Goal: Task Accomplishment & Management: Use online tool/utility

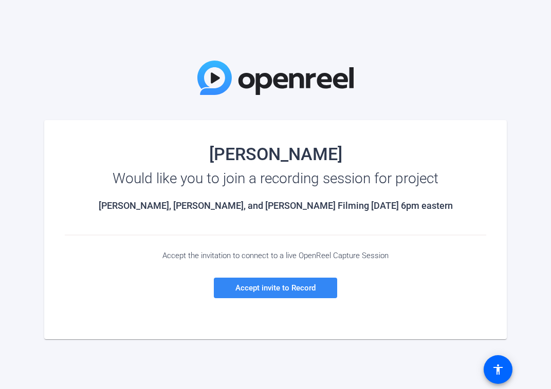
click at [287, 289] on span "Accept invite to Record" at bounding box center [275, 288] width 80 height 9
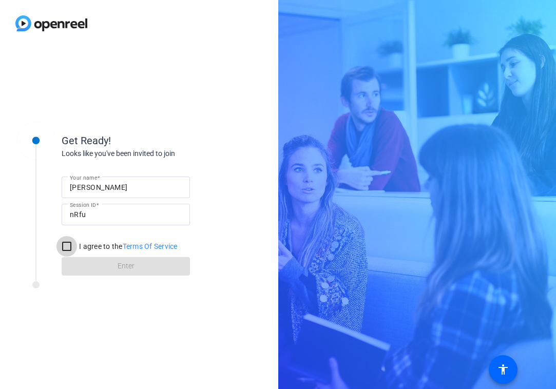
click at [68, 245] on input "I agree to the Terms Of Service" at bounding box center [66, 246] width 21 height 21
checkbox input "true"
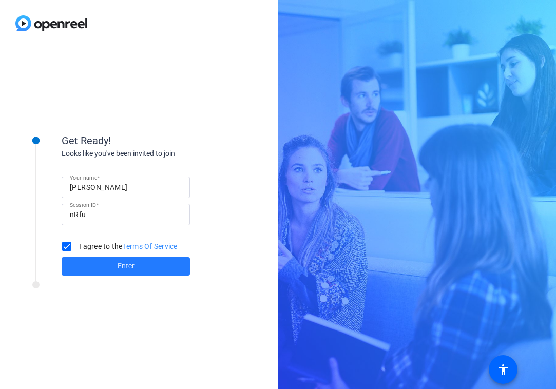
click at [78, 268] on span at bounding box center [126, 266] width 128 height 25
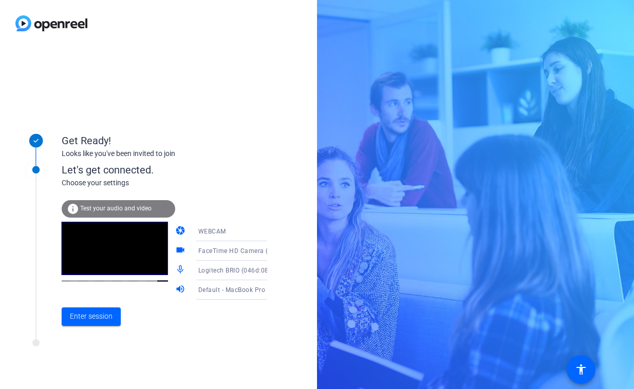
click at [239, 254] on span "FaceTime HD Camera (D288:[DATE])" at bounding box center [252, 251] width 109 height 8
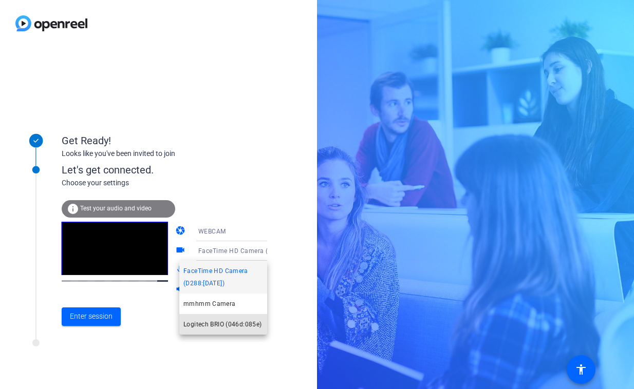
click at [239, 322] on span "Logitech BRIO (046d:085e)" at bounding box center [222, 324] width 78 height 12
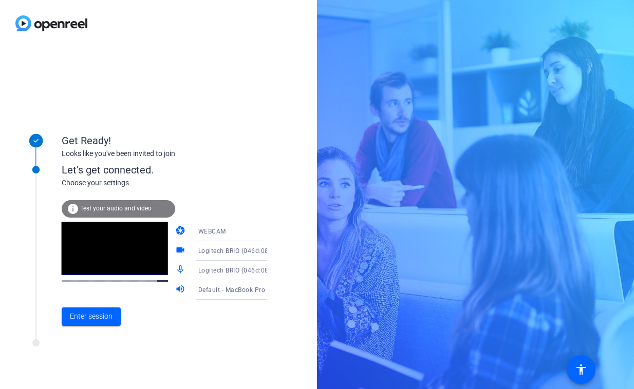
click at [244, 271] on span "Logitech BRIO (046d:085e)" at bounding box center [238, 270] width 80 height 8
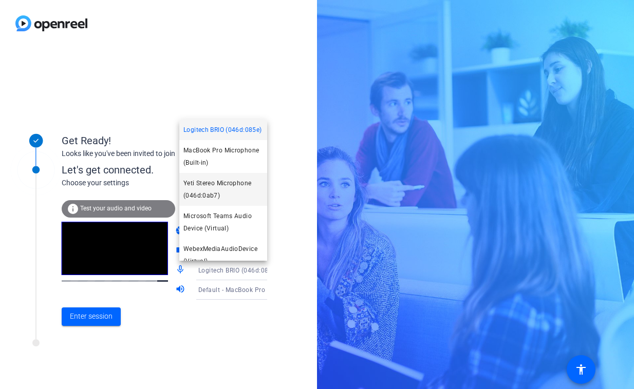
click at [228, 197] on span "Yeti Stereo Microphone (046d:0ab7)" at bounding box center [223, 189] width 80 height 25
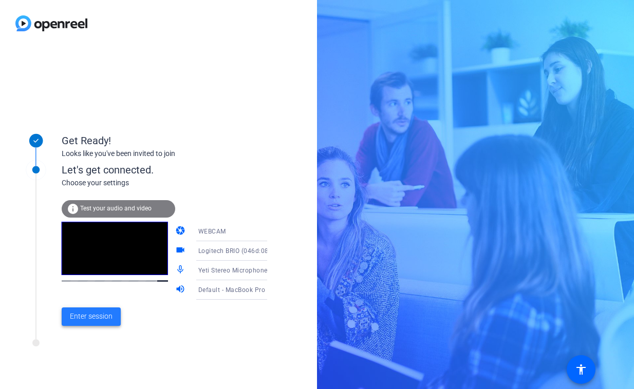
click at [112, 313] on span "Enter session" at bounding box center [91, 316] width 43 height 11
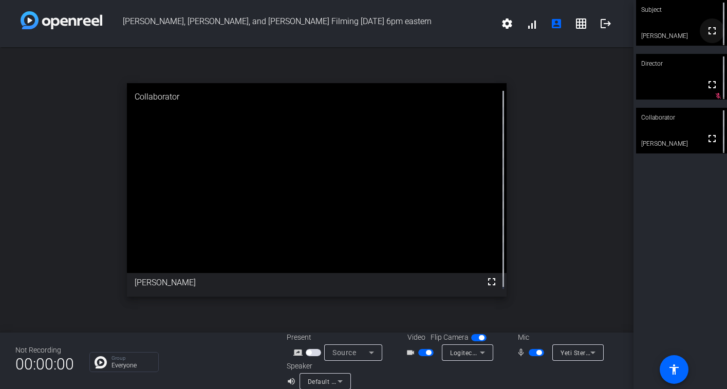
click at [550, 32] on mat-icon "fullscreen" at bounding box center [712, 31] width 12 height 12
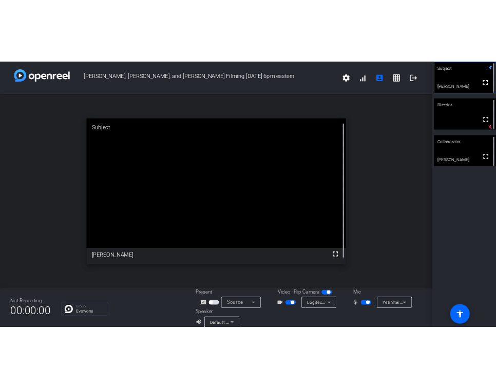
scroll to position [12, 0]
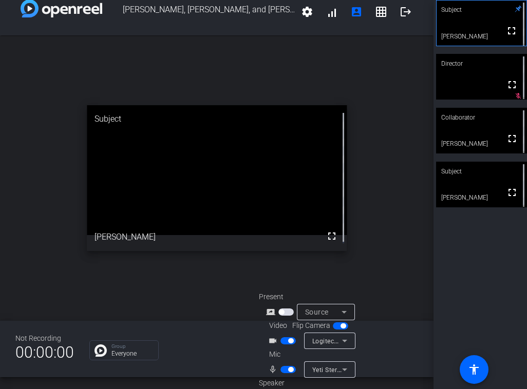
click at [282, 369] on span "button" at bounding box center [287, 369] width 15 height 7
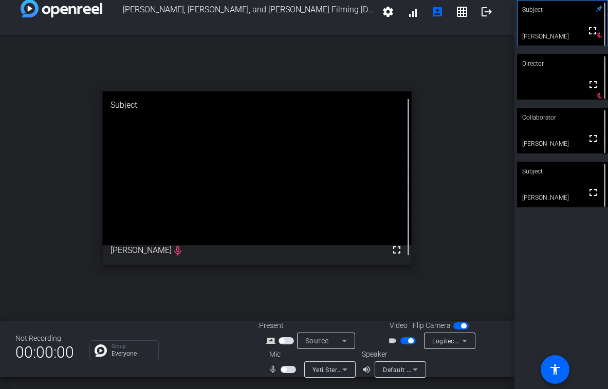
click at [292, 369] on span "button" at bounding box center [287, 369] width 15 height 7
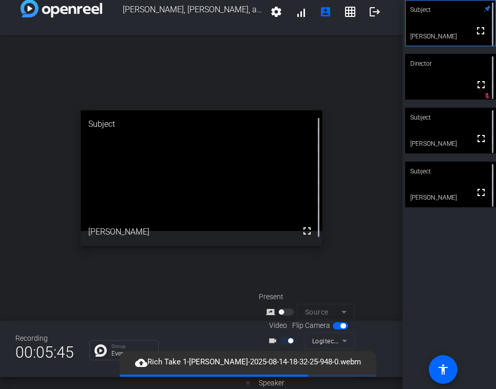
click at [202, 64] on div "open_in_new Subject fullscreen [PERSON_NAME]" at bounding box center [201, 178] width 403 height 286
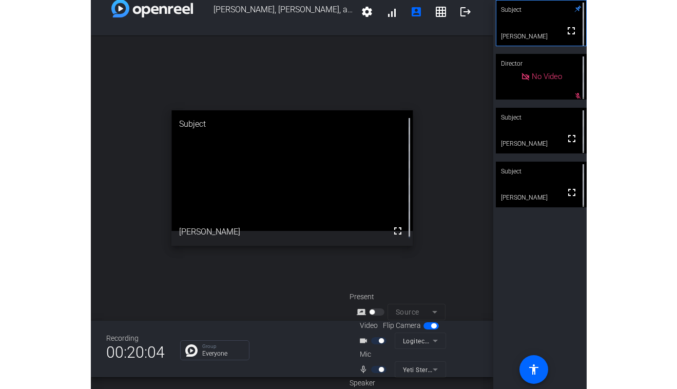
scroll to position [0, 0]
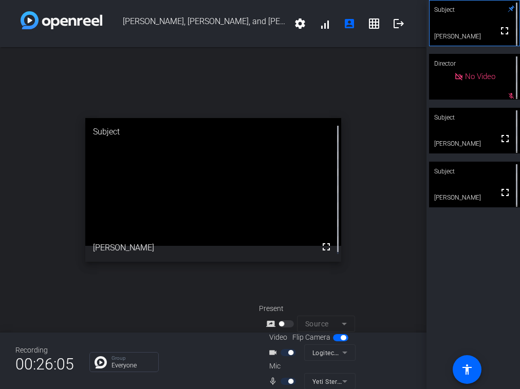
click at [30, 182] on div "open_in_new Subject fullscreen [PERSON_NAME]" at bounding box center [213, 190] width 426 height 286
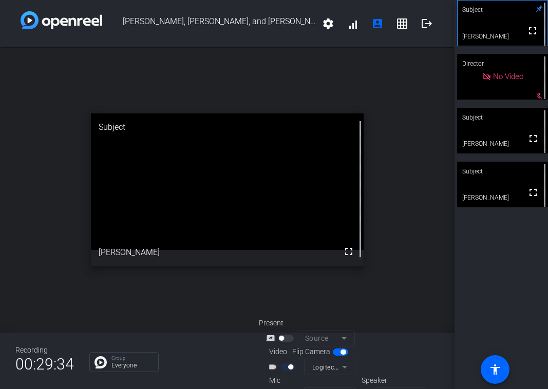
click at [39, 297] on div "open_in_new Subject fullscreen [PERSON_NAME]" at bounding box center [227, 190] width 455 height 286
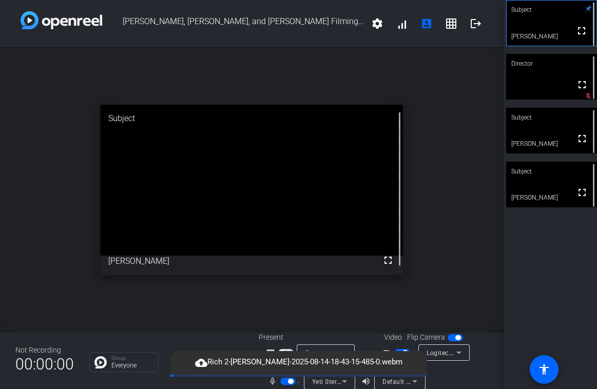
click at [45, 213] on div "open_in_new Subject fullscreen [PERSON_NAME]" at bounding box center [252, 190] width 504 height 286
click at [76, 257] on div "open_in_new Subject fullscreen [PERSON_NAME]" at bounding box center [252, 190] width 504 height 286
click at [73, 210] on div "open_in_new Subject fullscreen [PERSON_NAME]" at bounding box center [252, 190] width 504 height 286
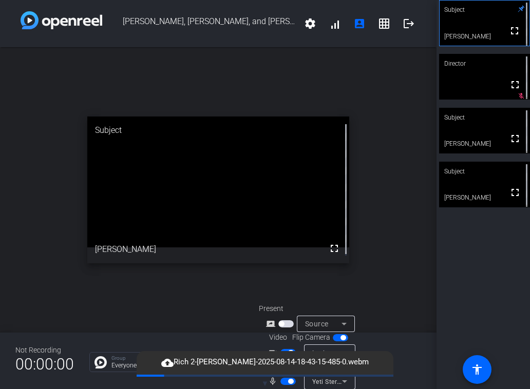
click at [27, 212] on div "open_in_new Subject fullscreen [PERSON_NAME]" at bounding box center [218, 190] width 437 height 286
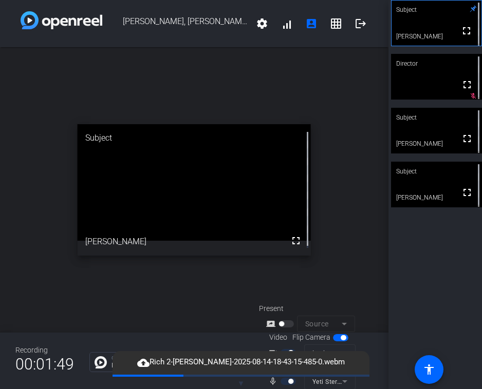
click at [38, 272] on div "open_in_new Subject fullscreen [PERSON_NAME]" at bounding box center [194, 190] width 388 height 286
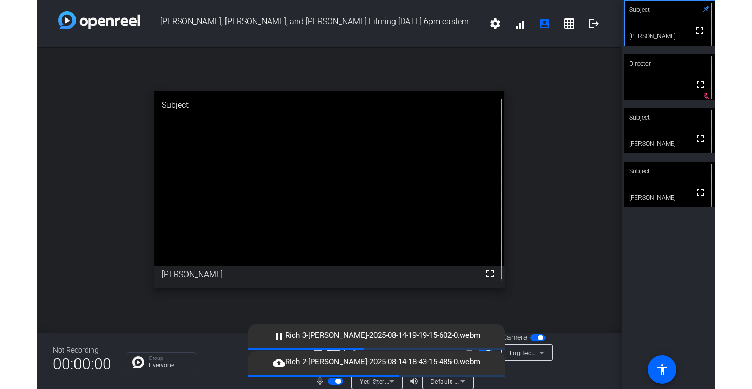
scroll to position [12, 0]
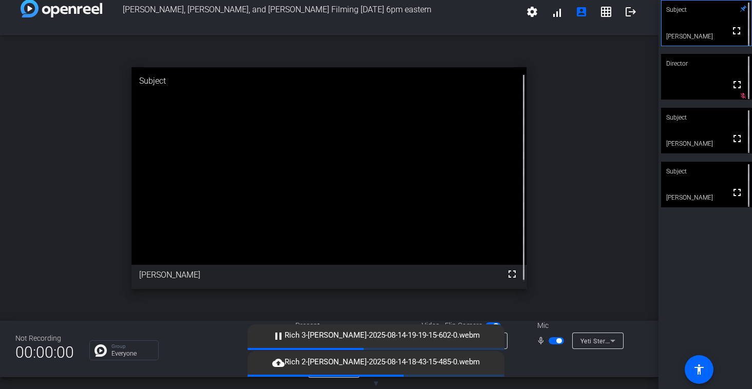
click at [550, 244] on div "open_in_new Subject fullscreen [PERSON_NAME]" at bounding box center [329, 178] width 658 height 286
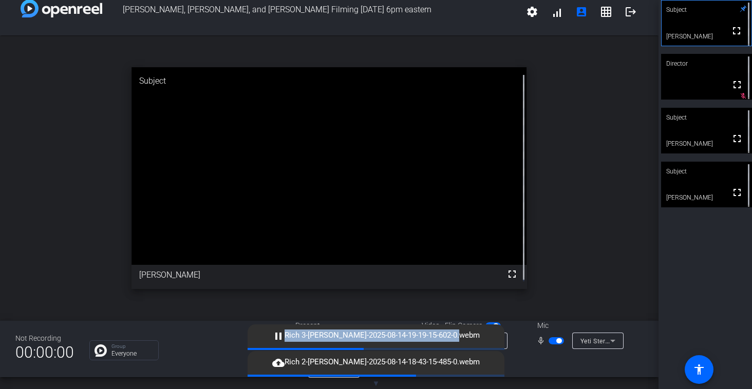
drag, startPoint x: 486, startPoint y: 331, endPoint x: 414, endPoint y: 326, distance: 72.1
click at [414, 327] on div "pause Rich 3-[PERSON_NAME]-2025-08-14-19-19-15-602-0.webm" at bounding box center [376, 337] width 257 height 24
click at [550, 341] on span "button" at bounding box center [556, 340] width 15 height 7
click at [550, 14] on mat-icon "logout" at bounding box center [631, 12] width 12 height 12
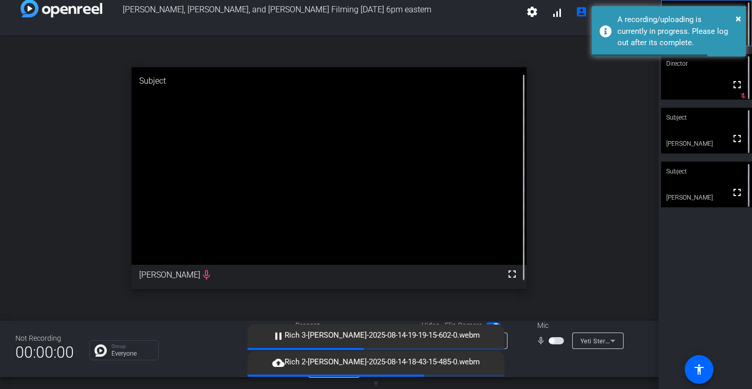
click at [550, 167] on div "open_in_new Subject fullscreen [PERSON_NAME] mic_none" at bounding box center [329, 178] width 658 height 286
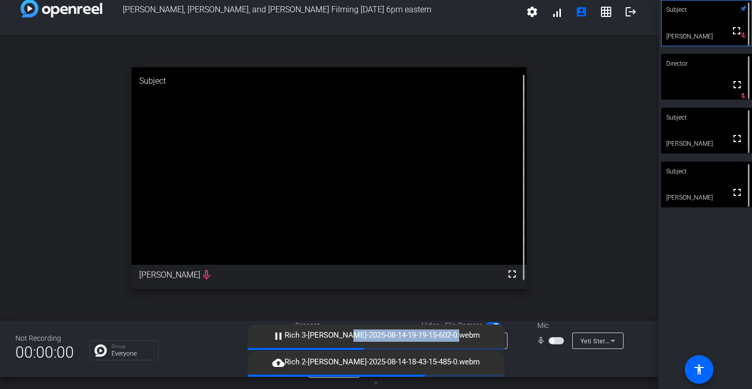
drag, startPoint x: 488, startPoint y: 331, endPoint x: 355, endPoint y: 330, distance: 133.0
click at [355, 330] on div "pause Rich 3-[PERSON_NAME]-2025-08-14-19-19-15-602-0.webm" at bounding box center [376, 337] width 257 height 24
click at [550, 12] on mat-icon "logout" at bounding box center [631, 12] width 12 height 12
click at [550, 341] on span "button" at bounding box center [556, 340] width 15 height 7
drag, startPoint x: 495, startPoint y: 334, endPoint x: 421, endPoint y: 336, distance: 74.5
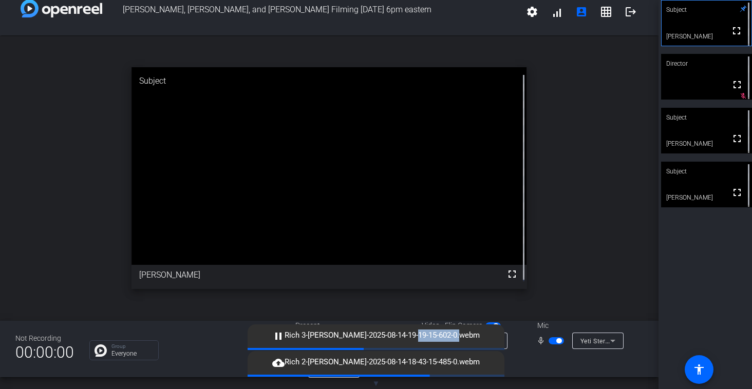
click at [421, 336] on div "pause Rich 3-[PERSON_NAME]-2025-08-14-19-19-15-602-0.webm" at bounding box center [376, 337] width 257 height 24
click at [491, 325] on div "pause Rich 3-[PERSON_NAME]-2025-08-14-19-19-15-602-0.webm" at bounding box center [376, 337] width 257 height 24
click at [526, 13] on mat-icon "settings" at bounding box center [532, 12] width 12 height 12
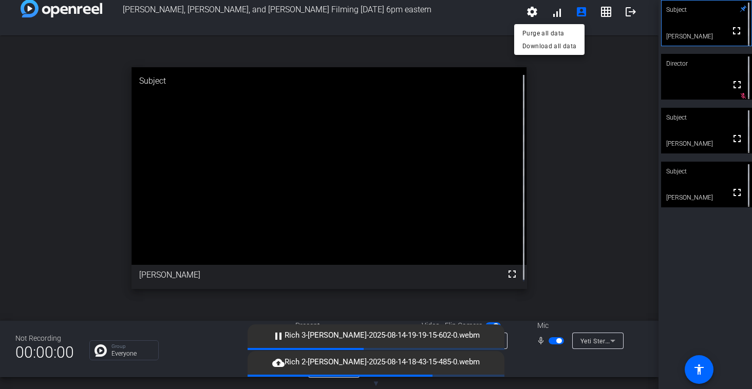
click at [550, 74] on div at bounding box center [376, 194] width 752 height 389
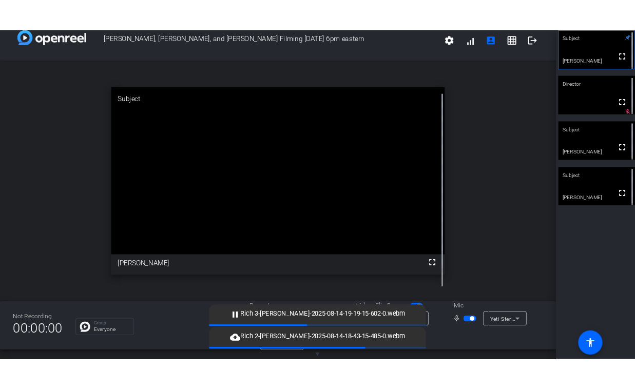
scroll to position [0, 0]
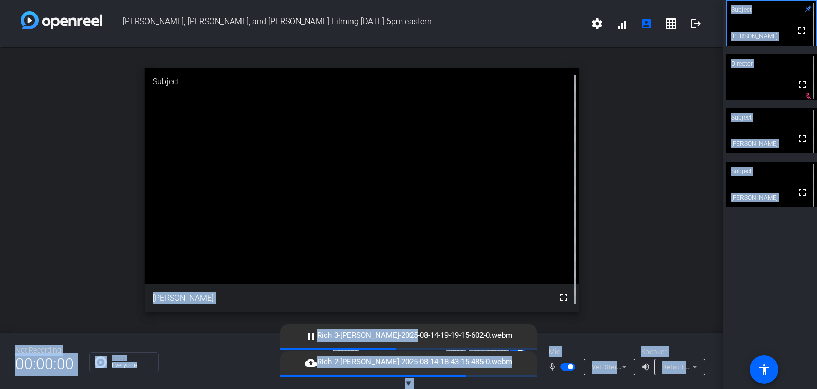
drag, startPoint x: 416, startPoint y: 331, endPoint x: 318, endPoint y: 292, distance: 105.8
click at [318, 292] on openreel-root "[PERSON_NAME], [PERSON_NAME], and [PERSON_NAME] Filming [DATE] 6pm eastern sett…" at bounding box center [408, 194] width 817 height 389
click at [550, 243] on div "open_in_new Subject fullscreen [PERSON_NAME]" at bounding box center [361, 190] width 723 height 286
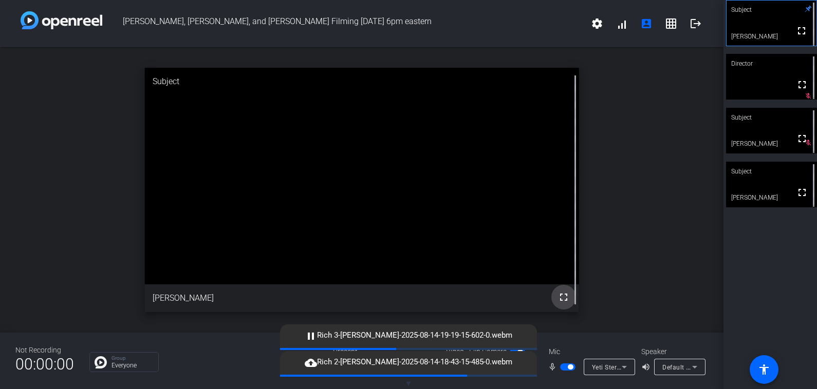
click at [550, 291] on mat-icon "fullscreen" at bounding box center [563, 297] width 12 height 12
click at [517, 350] on span "button" at bounding box center [519, 352] width 5 height 5
click at [517, 350] on span "button" at bounding box center [517, 352] width 15 height 7
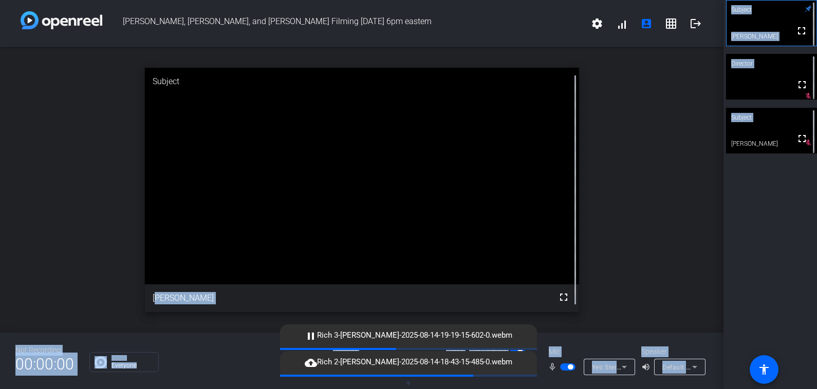
drag, startPoint x: 776, startPoint y: 219, endPoint x: 700, endPoint y: 227, distance: 76.4
click at [550, 227] on div "[PERSON_NAME], [PERSON_NAME], and [PERSON_NAME] Filming [DATE] 6pm eastern sett…" at bounding box center [408, 194] width 817 height 389
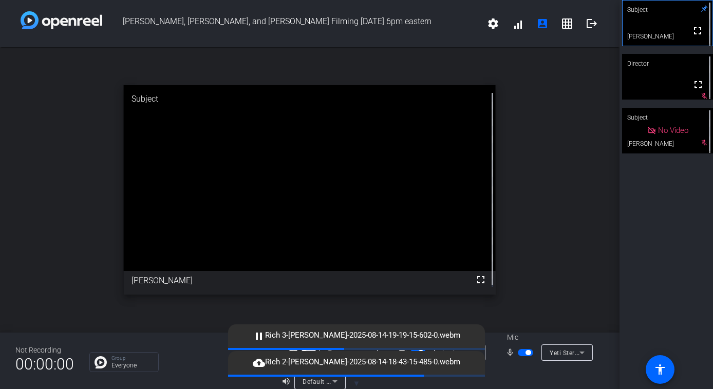
click at [531, 268] on div "open_in_new Subject fullscreen [PERSON_NAME]" at bounding box center [309, 190] width 619 height 286
click at [518, 354] on span "button" at bounding box center [525, 352] width 15 height 7
click at [518, 354] on span "button" at bounding box center [520, 352] width 5 height 5
click at [325, 382] on span "Default - MacBook Pro Speakers (Built-in)" at bounding box center [365, 382] width 124 height 8
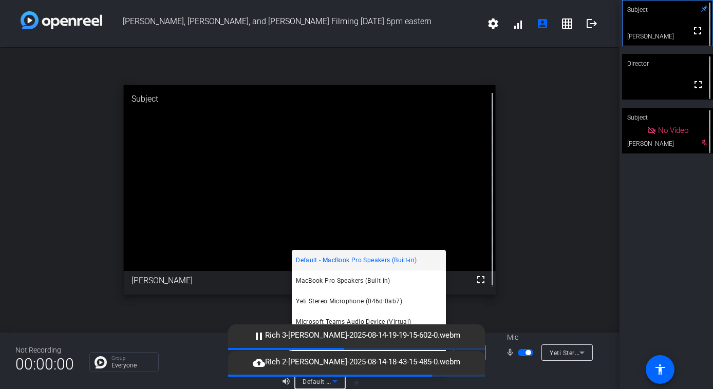
click at [535, 291] on div at bounding box center [356, 194] width 713 height 389
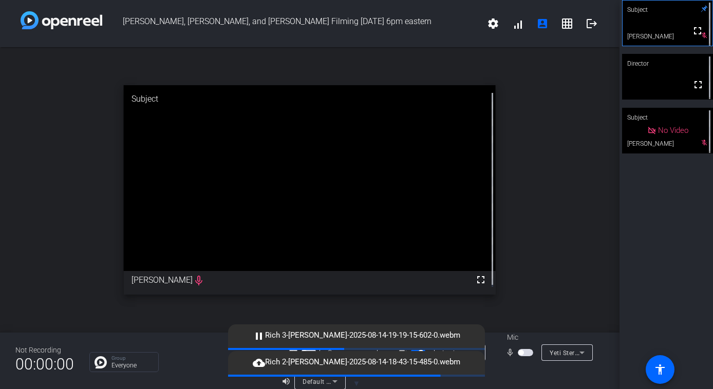
click at [518, 352] on span "button" at bounding box center [520, 352] width 5 height 5
click at [519, 355] on span "button" at bounding box center [525, 352] width 15 height 7
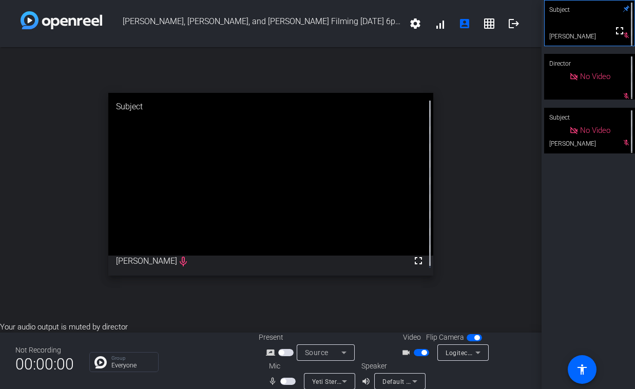
scroll to position [12, 0]
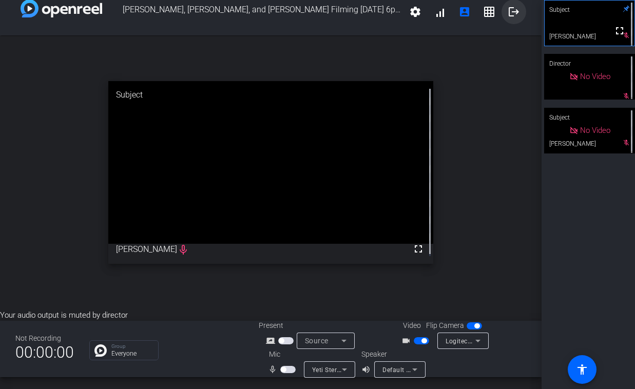
click at [504, 22] on span at bounding box center [514, 11] width 25 height 25
